Goal: Task Accomplishment & Management: Use online tool/utility

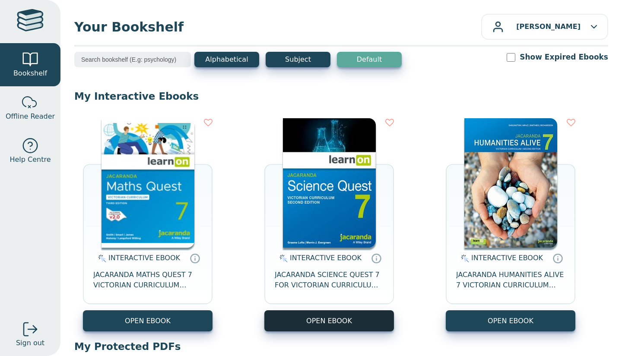
click at [308, 319] on button "OPEN EBOOK" at bounding box center [329, 321] width 130 height 21
click at [298, 330] on button "OPEN EBOOK" at bounding box center [329, 321] width 130 height 21
